Goal: Information Seeking & Learning: Learn about a topic

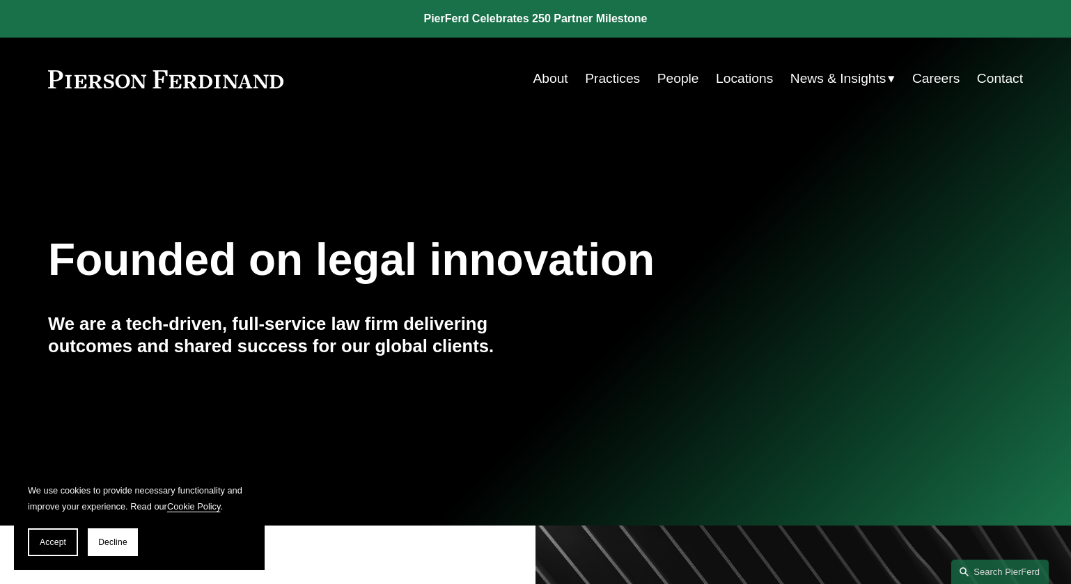
click at [679, 80] on link "People" at bounding box center [679, 78] width 42 height 26
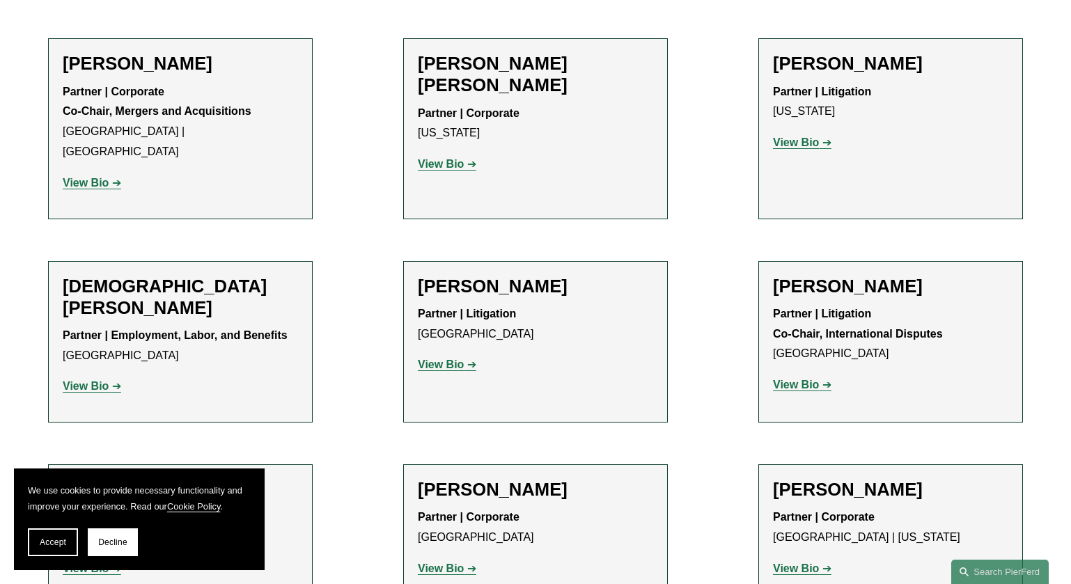
scroll to position [3971, 0]
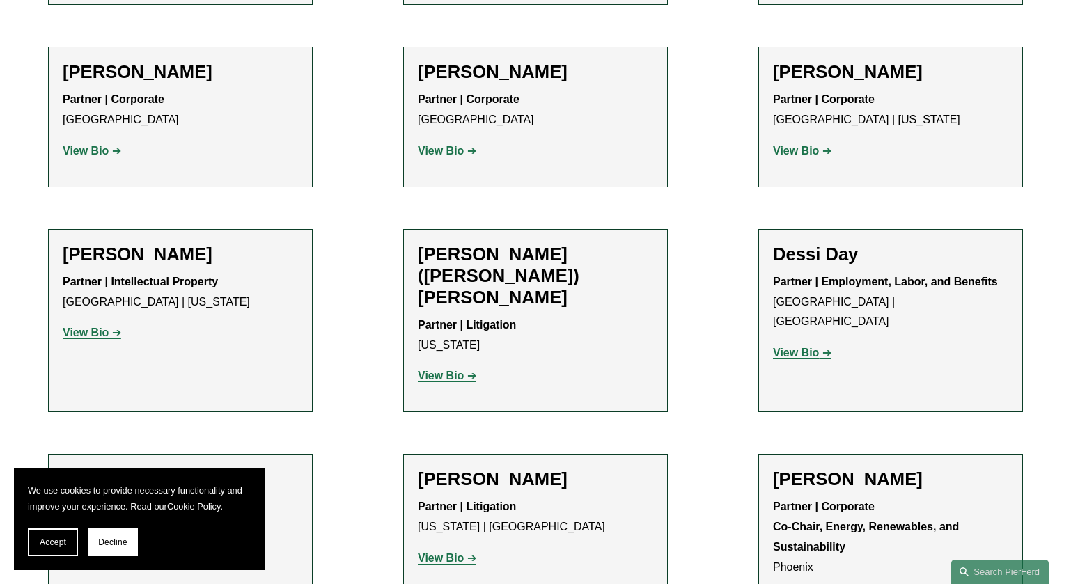
click at [102, 327] on strong "View Bio" at bounding box center [86, 333] width 46 height 12
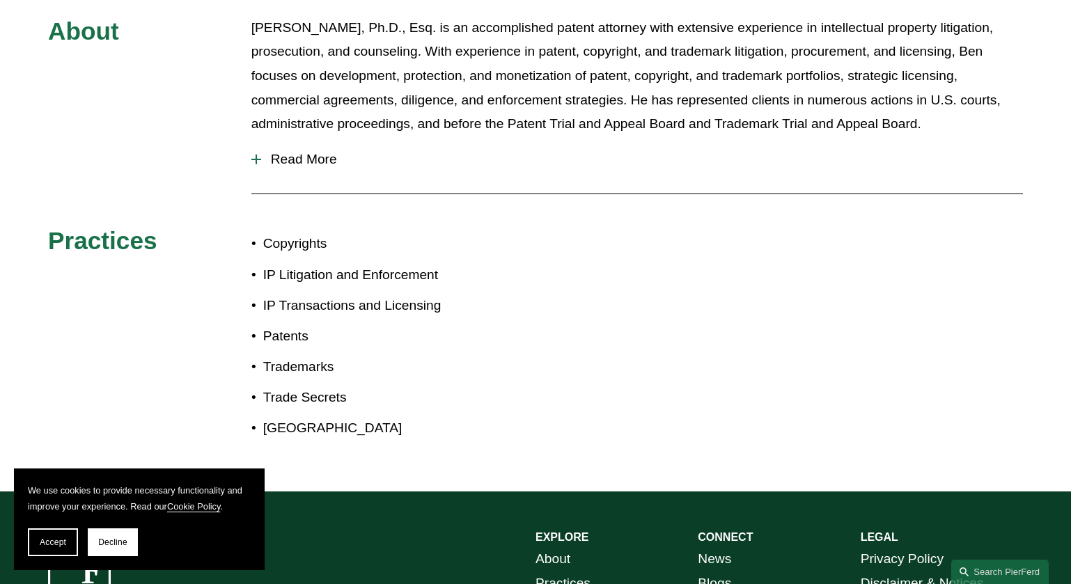
scroll to position [697, 0]
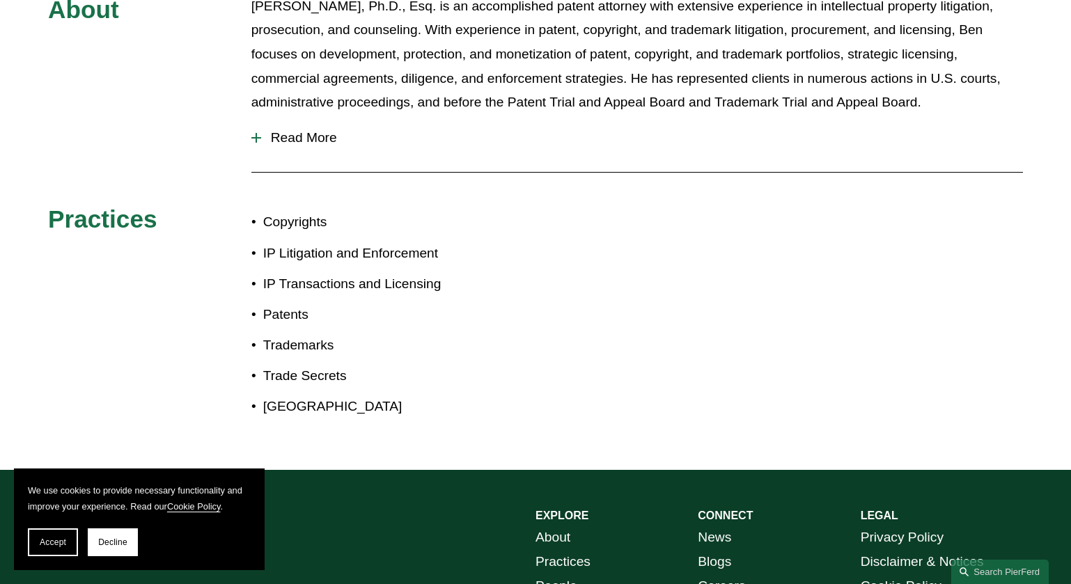
click at [286, 138] on span "Read More" at bounding box center [642, 137] width 762 height 15
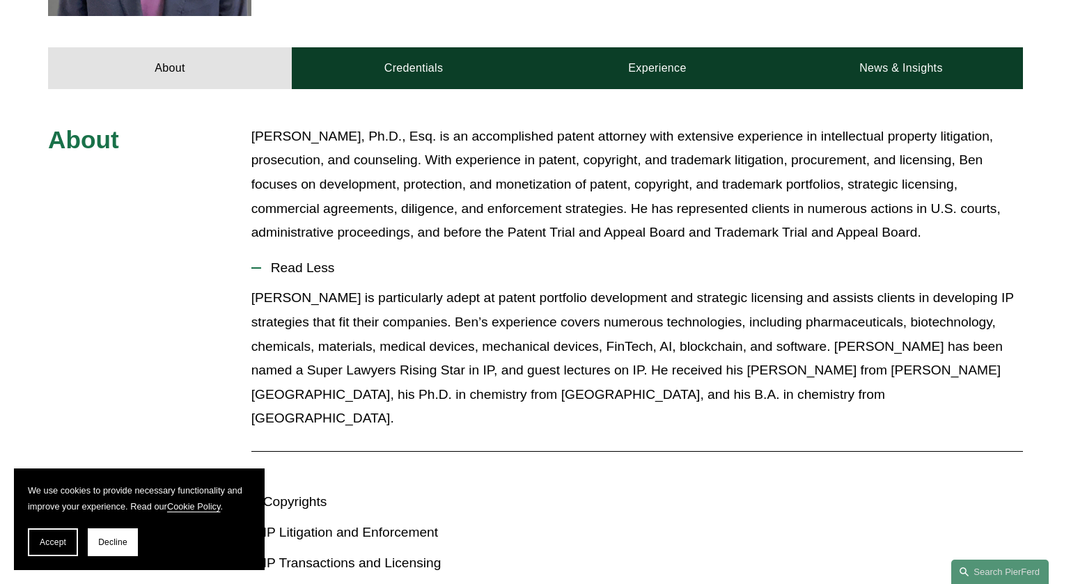
scroll to position [488, 0]
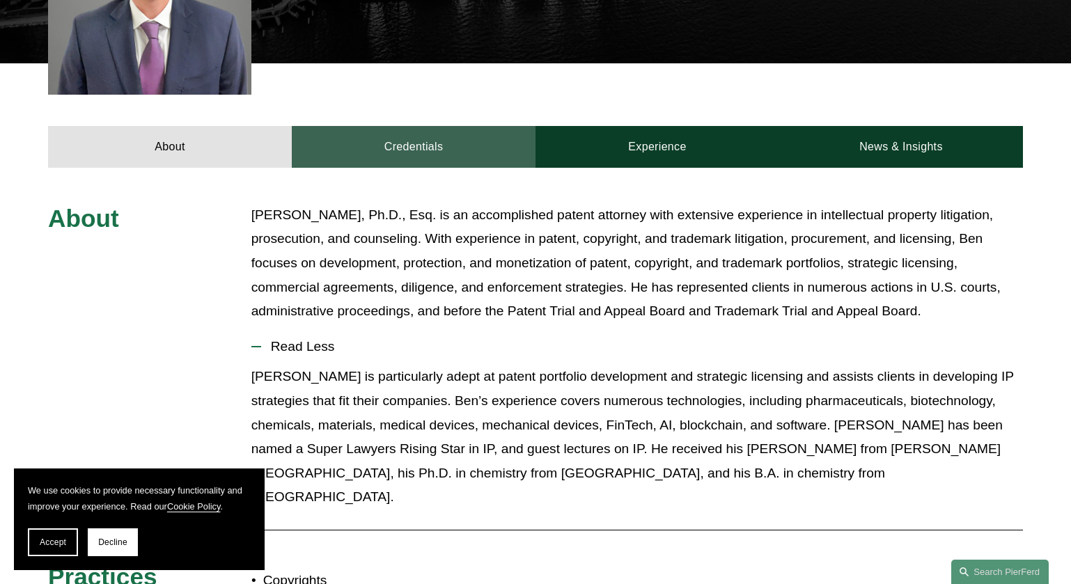
click at [371, 147] on link "Credentials" at bounding box center [414, 147] width 244 height 42
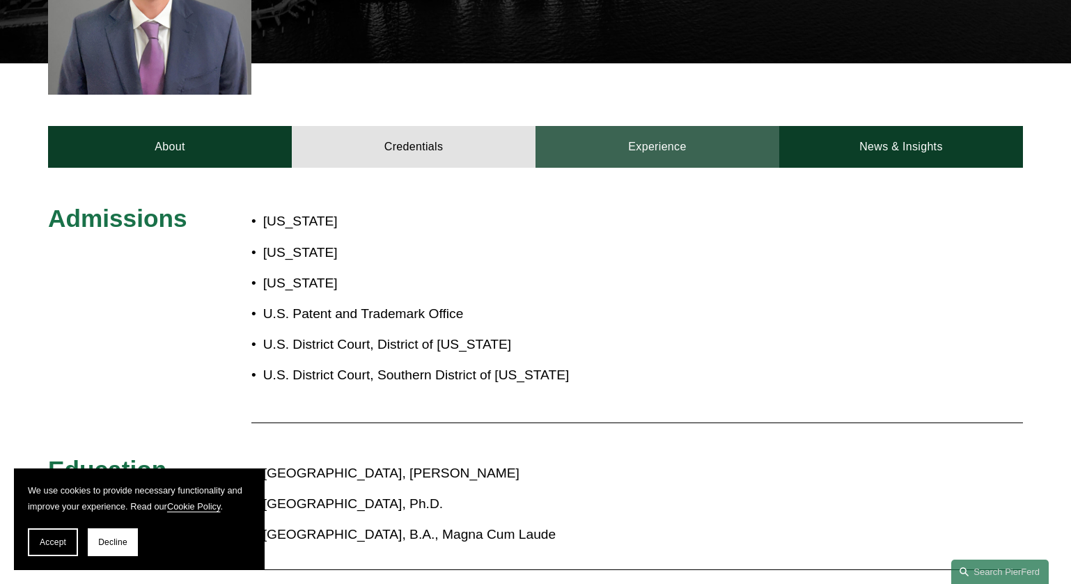
click at [653, 163] on link "Experience" at bounding box center [658, 147] width 244 height 42
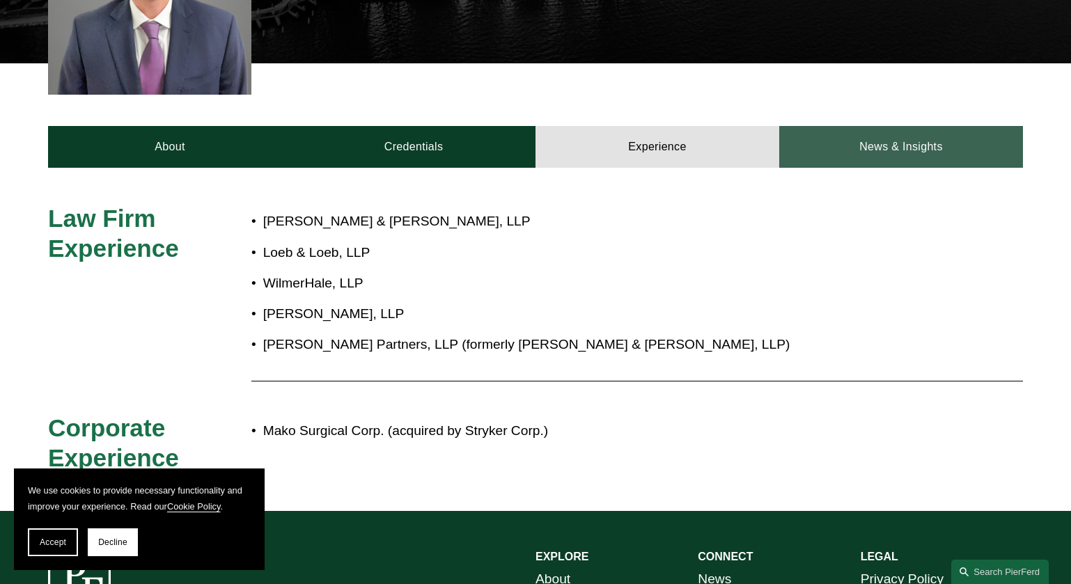
click at [858, 154] on link "News & Insights" at bounding box center [902, 147] width 244 height 42
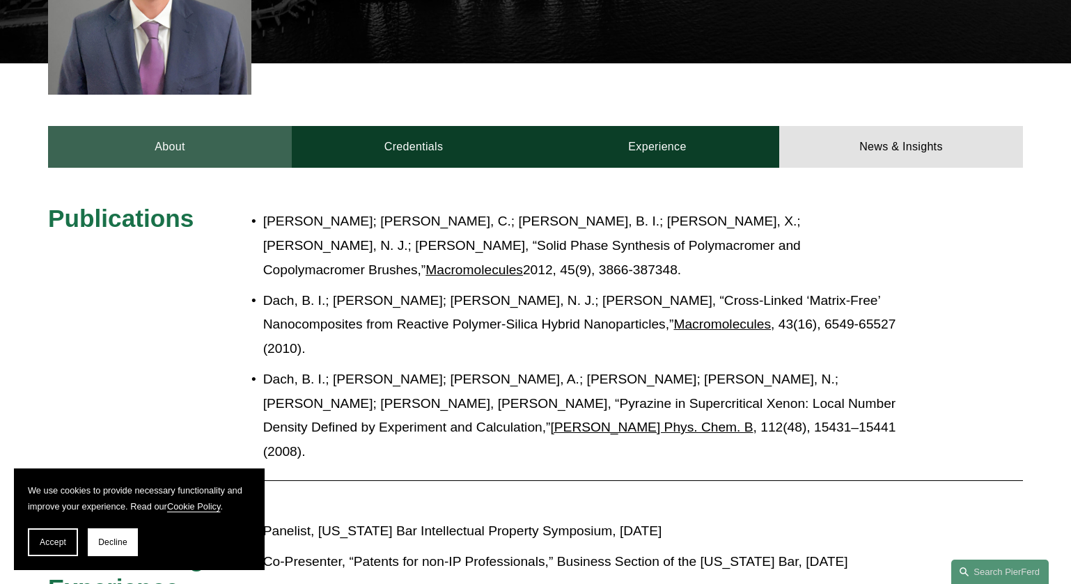
click at [196, 149] on link "About" at bounding box center [170, 147] width 244 height 42
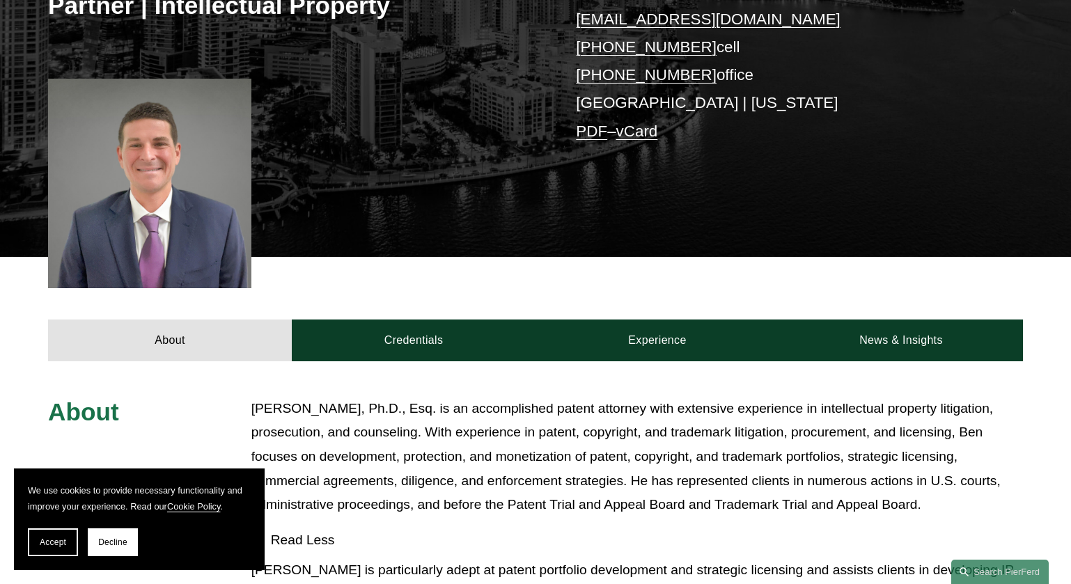
scroll to position [279, 0]
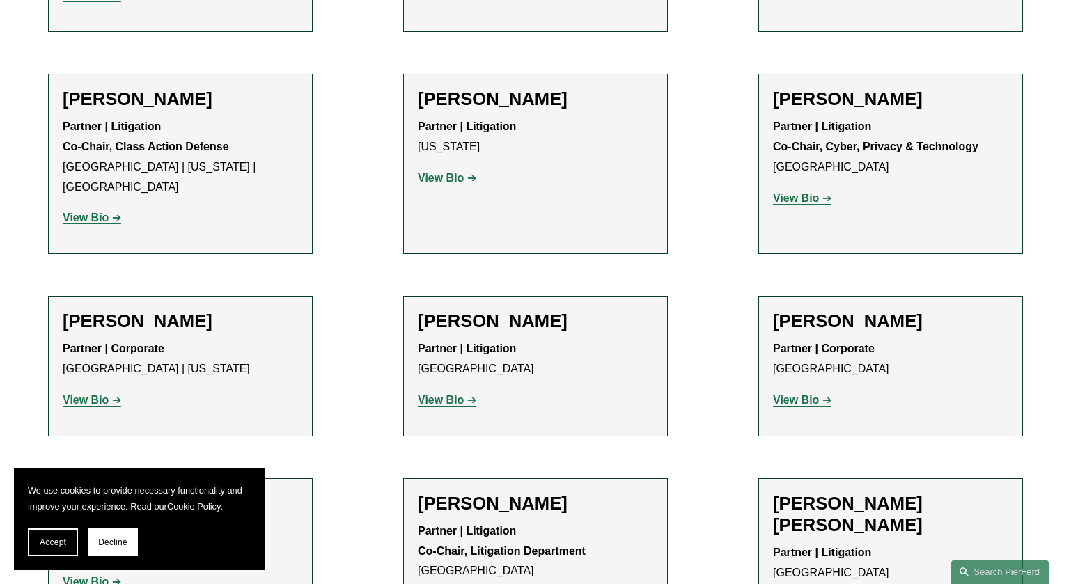
scroll to position [12372, 0]
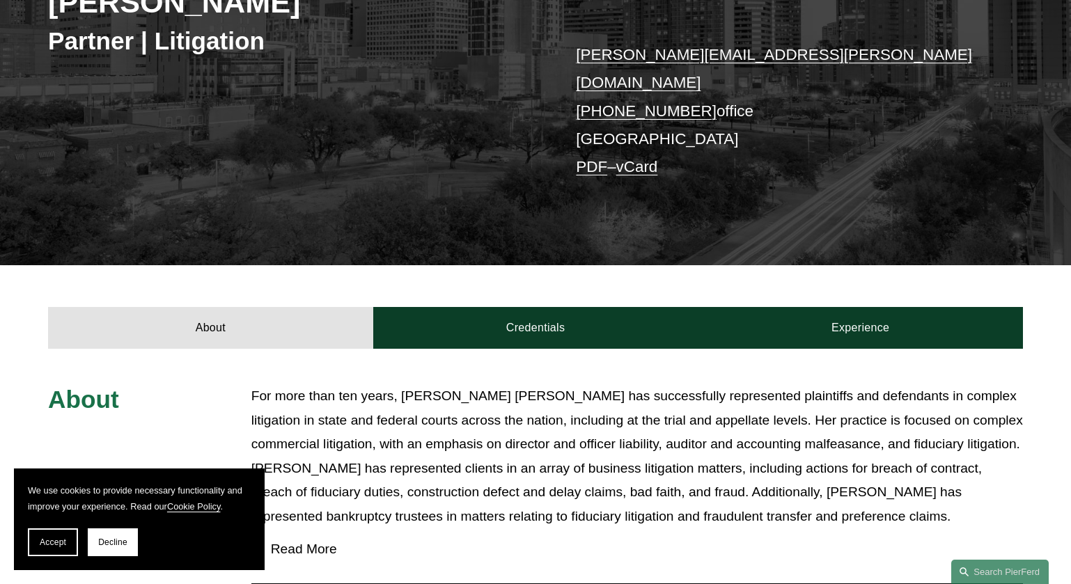
scroll to position [348, 0]
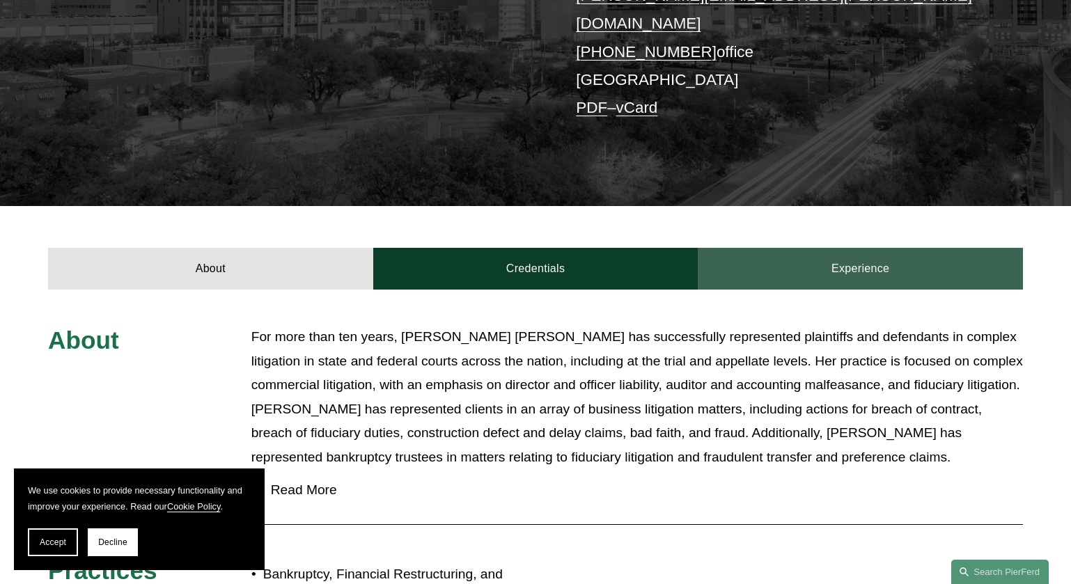
click at [780, 248] on link "Experience" at bounding box center [860, 269] width 325 height 42
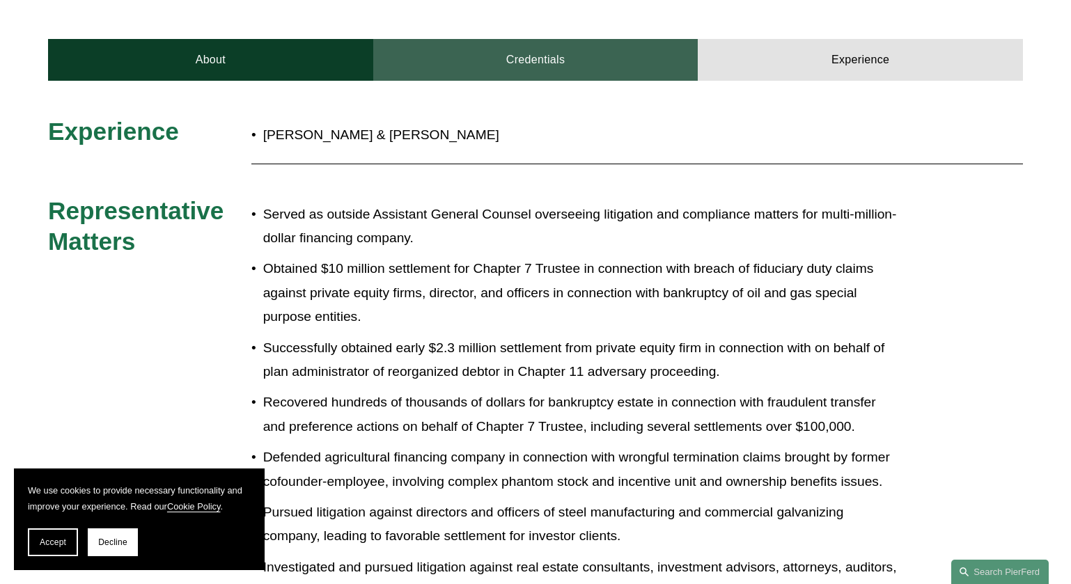
scroll to position [488, 0]
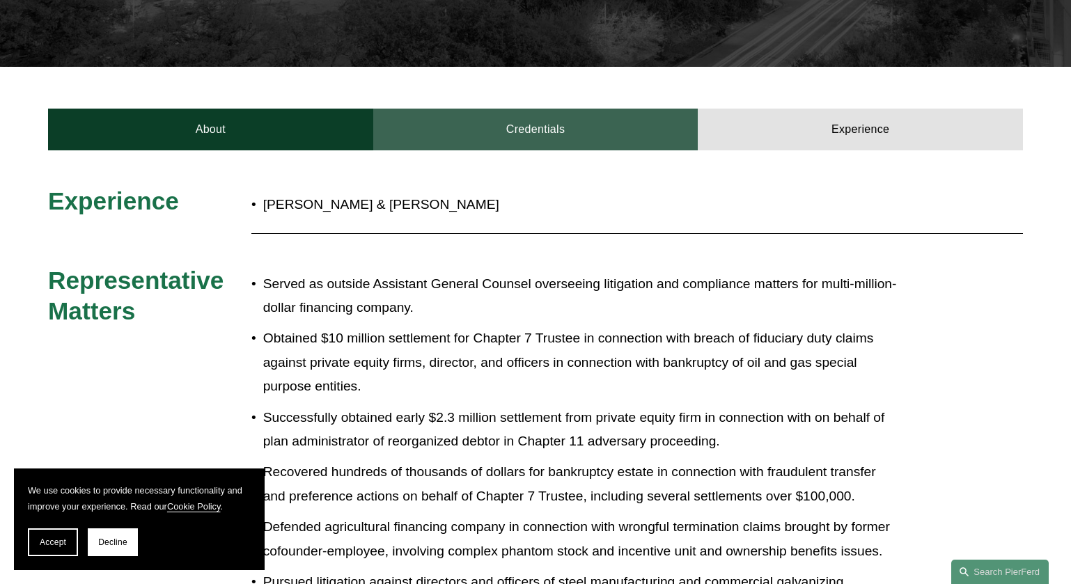
click at [549, 109] on link "Credentials" at bounding box center [535, 130] width 325 height 42
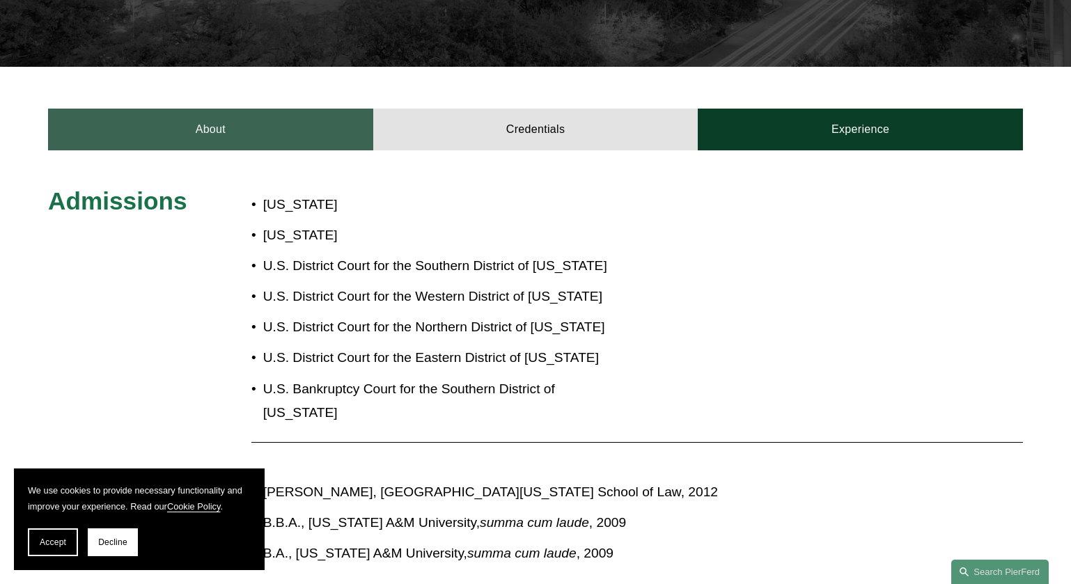
click at [215, 109] on link "About" at bounding box center [210, 130] width 325 height 42
